Goal: Entertainment & Leisure: Browse casually

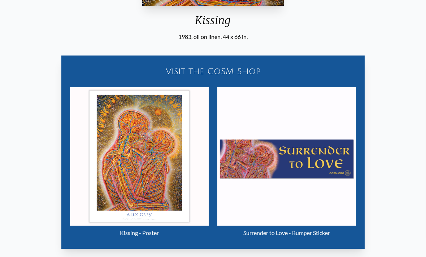
scroll to position [280, 0]
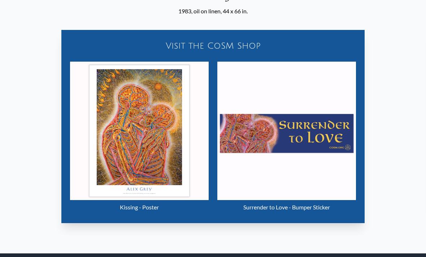
click at [123, 195] on img "11 / 133" at bounding box center [139, 131] width 139 height 139
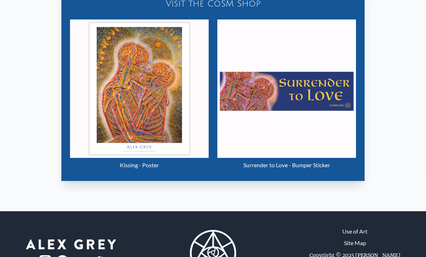
scroll to position [325, 0]
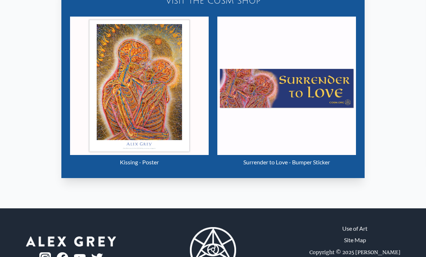
click at [145, 154] on img "11 / 133" at bounding box center [139, 86] width 139 height 139
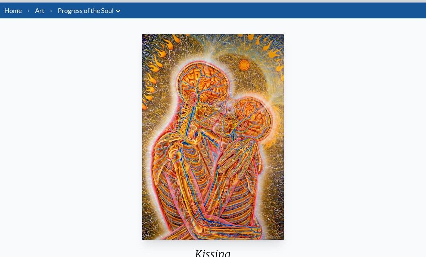
scroll to position [23, 0]
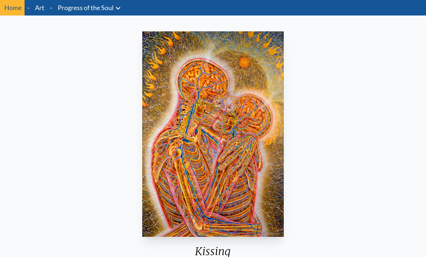
click at [225, 111] on img "11 / 133" at bounding box center [212, 134] width 141 height 206
click at [231, 117] on img "11 / 133" at bounding box center [212, 134] width 141 height 206
click at [233, 118] on img "11 / 133" at bounding box center [212, 134] width 141 height 206
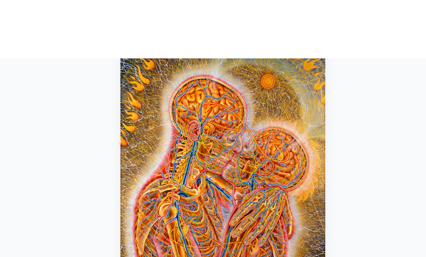
scroll to position [0, 0]
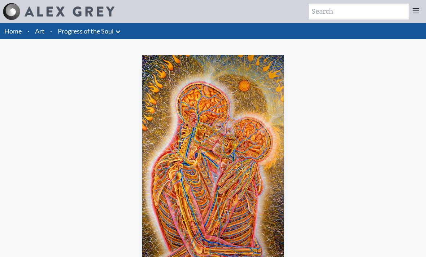
click at [104, 28] on link "Progress of the Soul" at bounding box center [86, 31] width 56 height 10
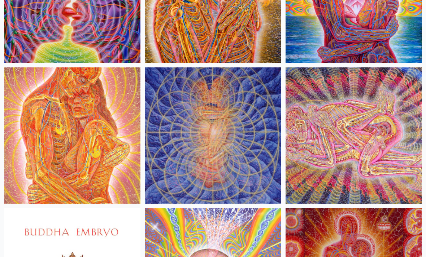
scroll to position [598, 0]
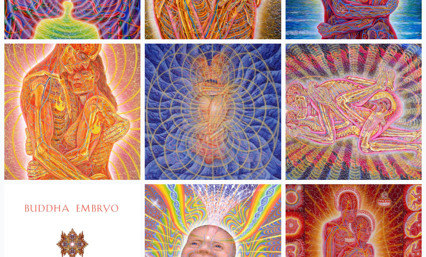
click at [351, 135] on img at bounding box center [353, 112] width 136 height 136
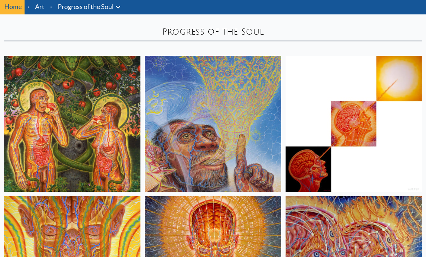
scroll to position [0, 0]
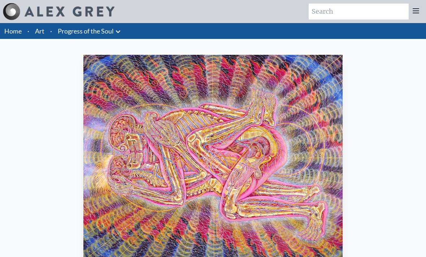
click at [228, 180] on img "15 / 133" at bounding box center [212, 158] width 259 height 206
